Goal: Task Accomplishment & Management: Use online tool/utility

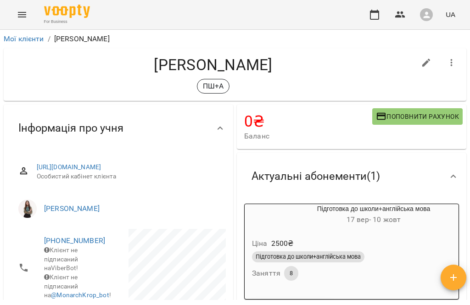
click at [25, 14] on icon "Menu" at bounding box center [22, 14] width 11 height 11
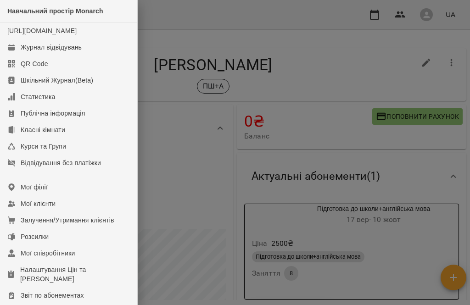
click at [71, 52] on div "Журнал відвідувань" at bounding box center [51, 47] width 61 height 9
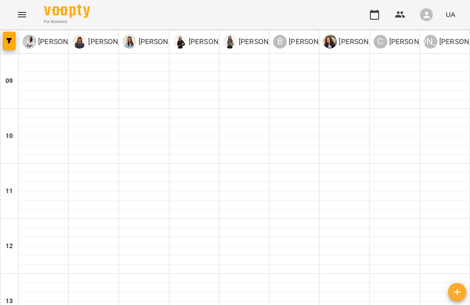
scroll to position [382, 0]
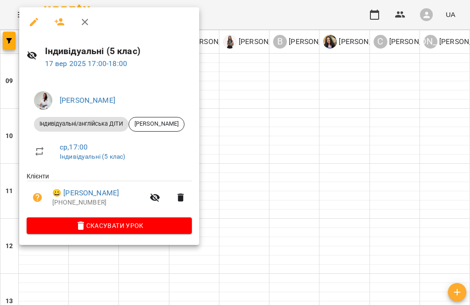
click at [99, 192] on link "😀 [PERSON_NAME]" at bounding box center [85, 193] width 67 height 11
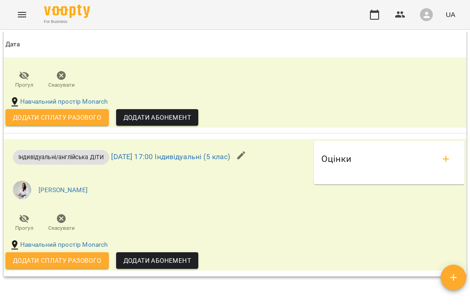
scroll to position [778, 0]
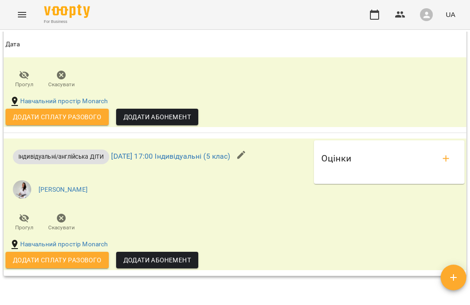
click at [65, 123] on span "Додати сплату разового" at bounding box center [57, 117] width 89 height 11
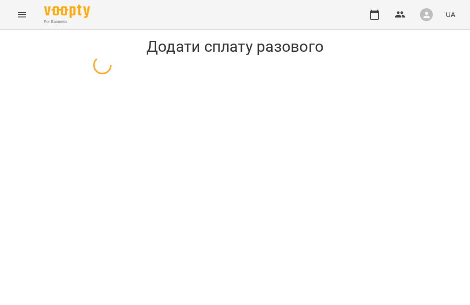
select select "**********"
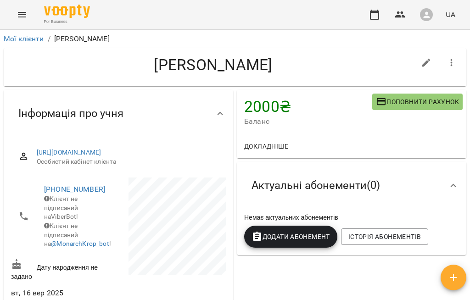
click at [21, 16] on icon "Menu" at bounding box center [22, 14] width 11 height 11
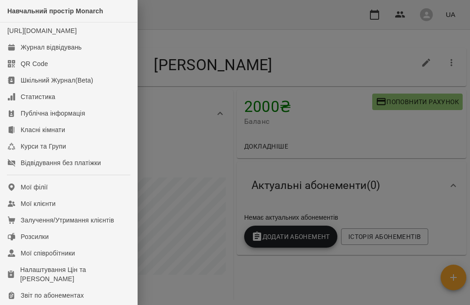
click at [74, 52] on div "Журнал відвідувань" at bounding box center [51, 47] width 61 height 9
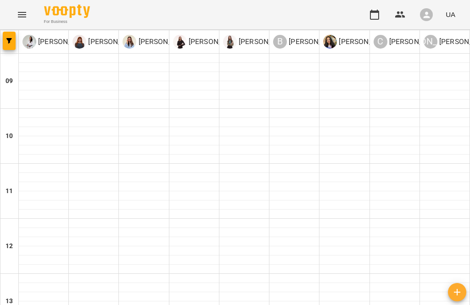
scroll to position [309, 0]
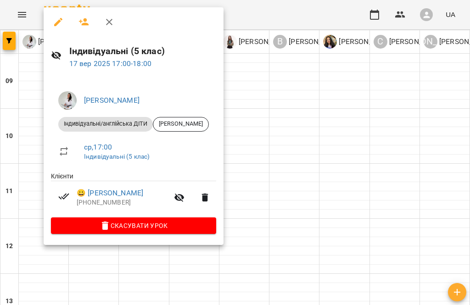
click at [136, 197] on link "😀 [PERSON_NAME]" at bounding box center [110, 193] width 67 height 11
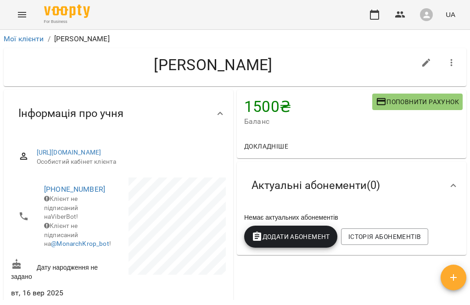
click at [25, 43] on link "Мої клієнти" at bounding box center [24, 38] width 40 height 9
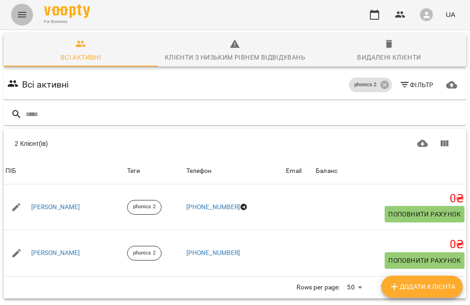
click at [20, 25] on button "Menu" at bounding box center [22, 15] width 22 height 22
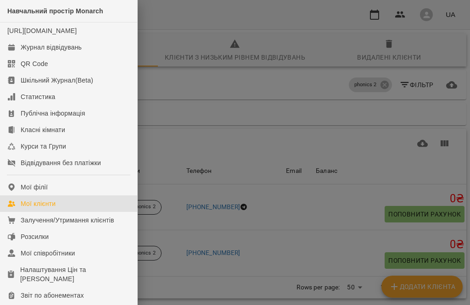
click at [60, 52] on div "Журнал відвідувань" at bounding box center [51, 47] width 61 height 9
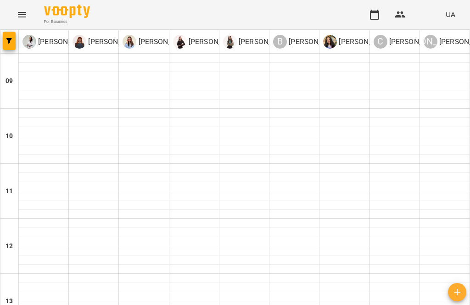
scroll to position [102, 0]
